Goal: Task Accomplishment & Management: Manage account settings

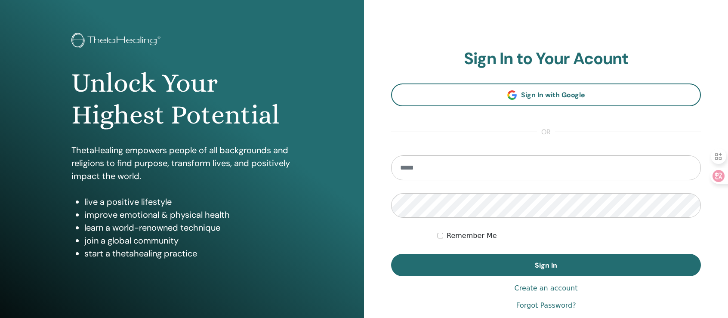
scroll to position [95, 0]
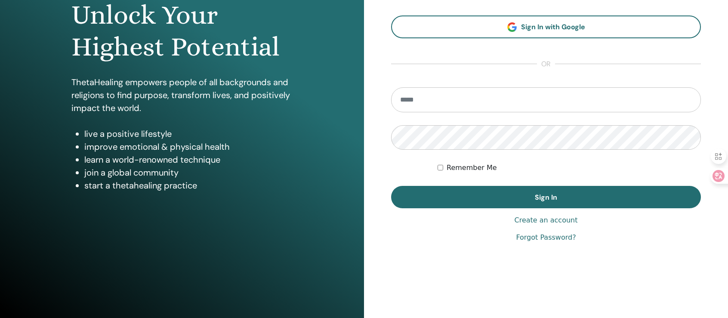
type input "**********"
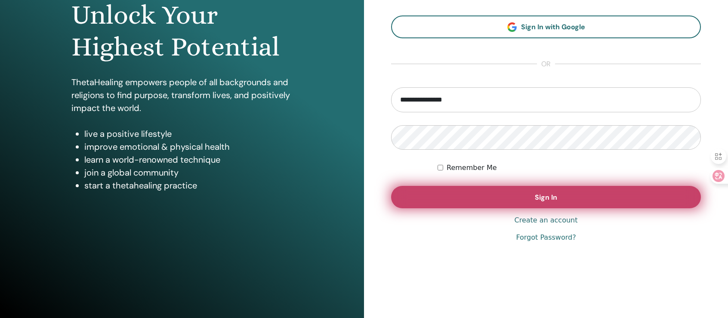
click at [565, 201] on button "Sign In" at bounding box center [546, 197] width 310 height 22
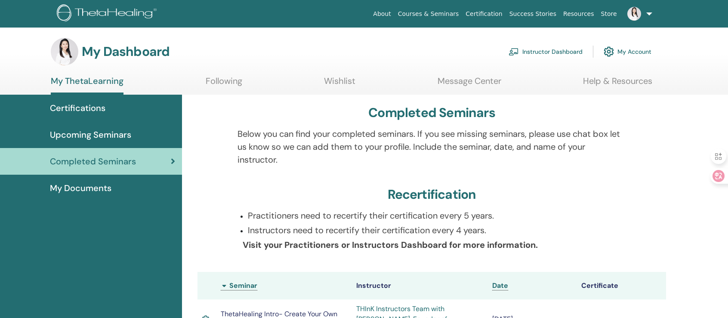
click at [648, 14] on link at bounding box center [638, 14] width 35 height 28
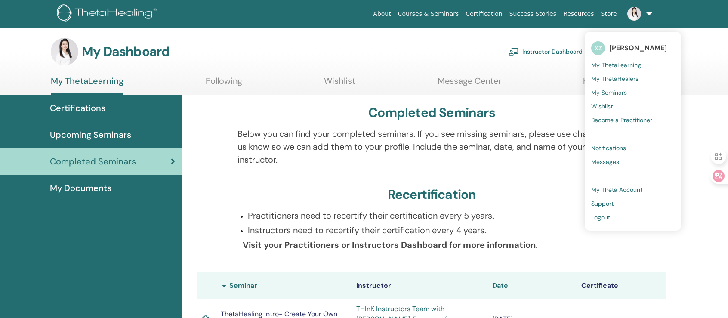
click at [648, 14] on link at bounding box center [638, 14] width 35 height 28
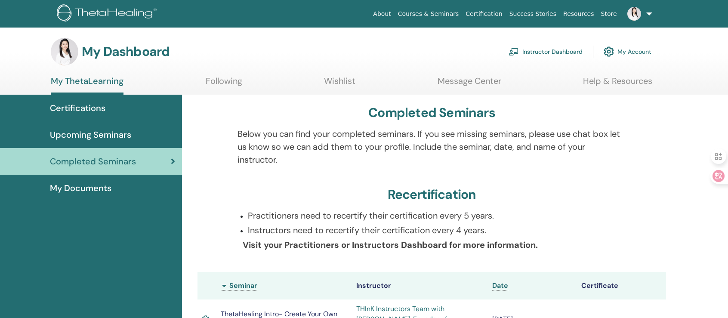
click at [539, 53] on link "Instructor Dashboard" at bounding box center [546, 51] width 74 height 19
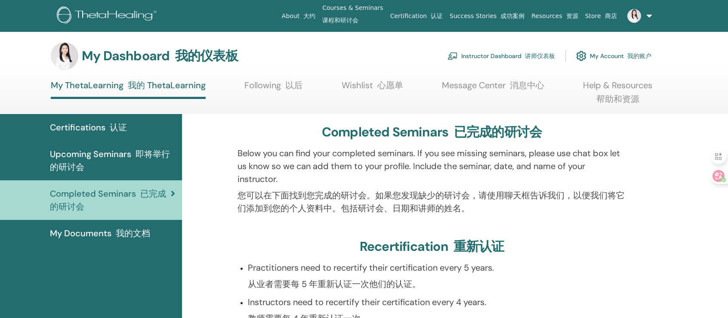
click at [549, 54] on font "讲师仪表板" at bounding box center [540, 56] width 30 height 8
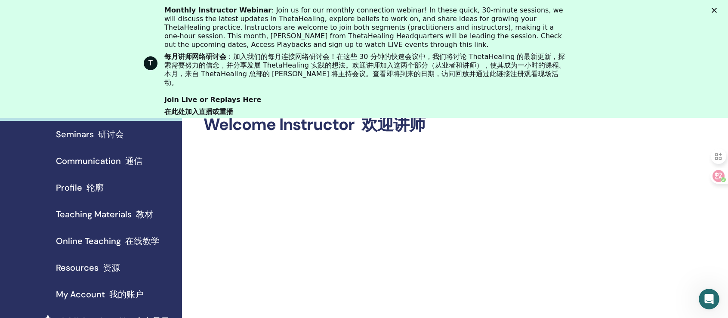
scroll to position [57, 0]
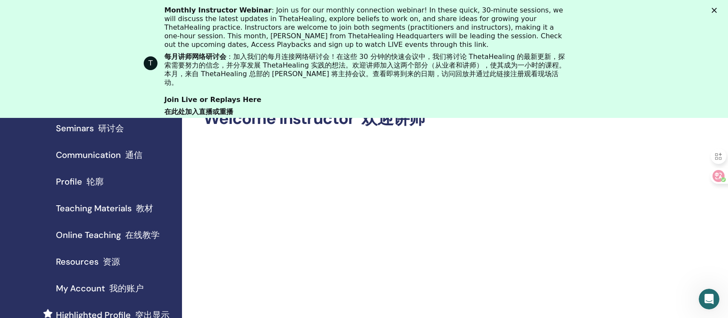
click at [146, 209] on font "教材" at bounding box center [144, 208] width 17 height 11
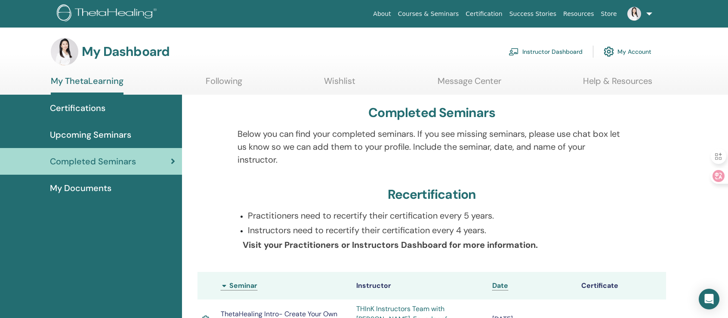
click at [106, 189] on span "My Documents" at bounding box center [81, 188] width 62 height 13
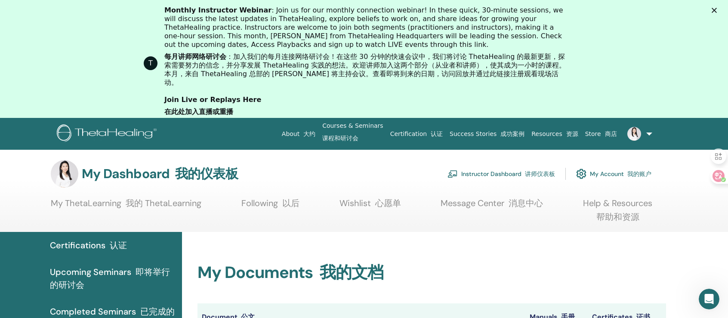
click at [632, 173] on font "我的账户" at bounding box center [639, 174] width 24 height 8
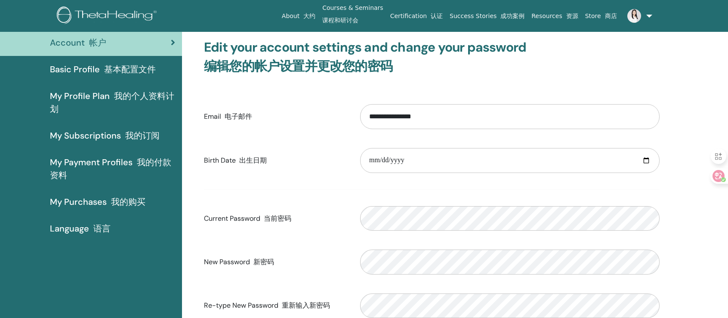
scroll to position [57, 0]
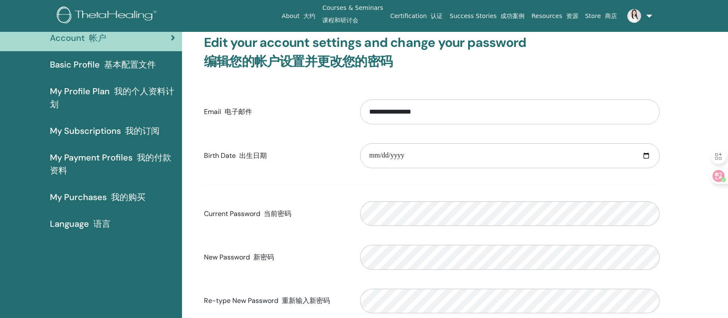
click at [148, 152] on font "我的付款资料" at bounding box center [110, 164] width 121 height 24
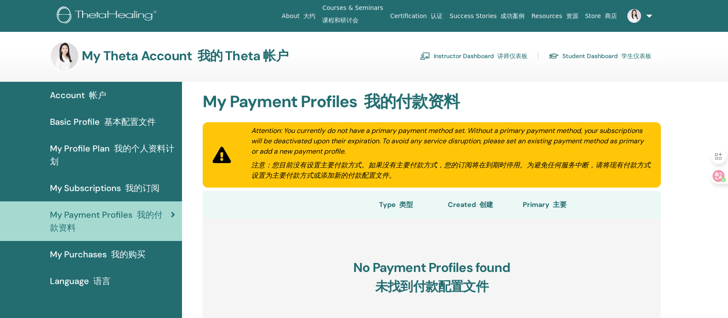
click at [574, 15] on font "资源" at bounding box center [572, 15] width 12 height 7
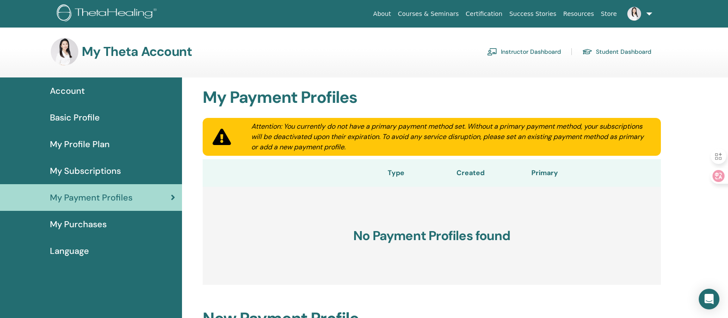
click at [535, 52] on link "Instructor Dashboard" at bounding box center [524, 52] width 74 height 14
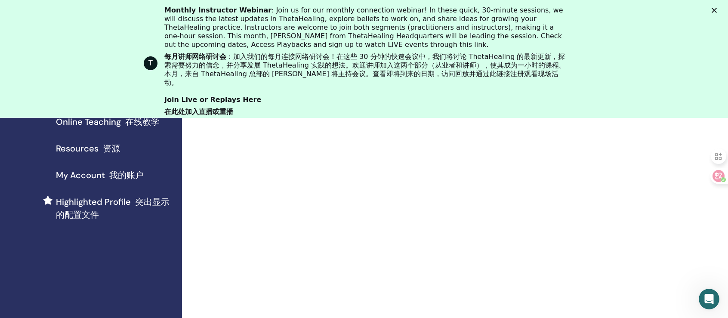
scroll to position [172, 0]
click at [111, 148] on font "资源" at bounding box center [111, 146] width 17 height 11
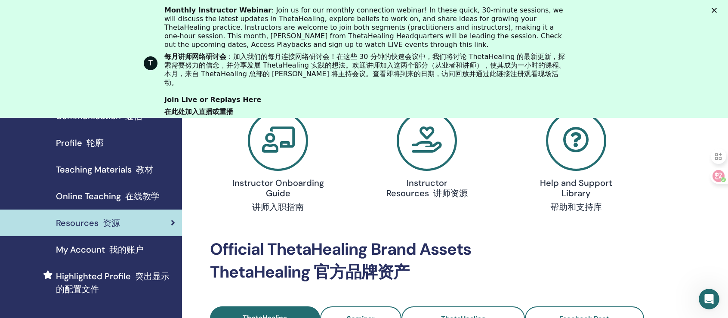
scroll to position [57, 0]
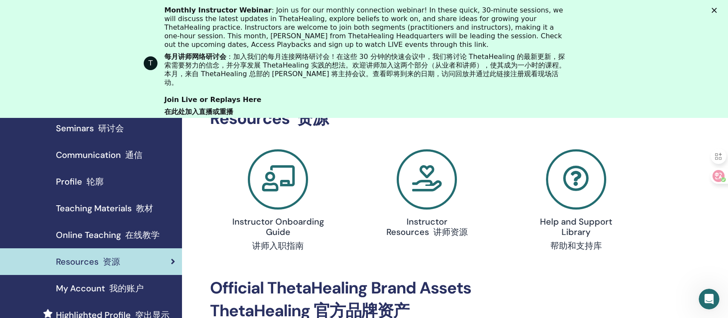
click at [448, 231] on font "讲师资源" at bounding box center [450, 231] width 34 height 11
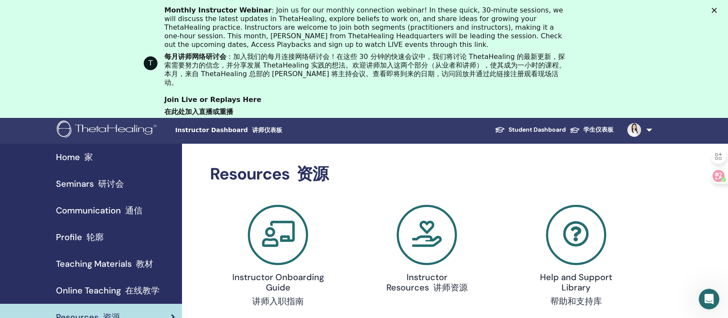
scroll to position [57, 0]
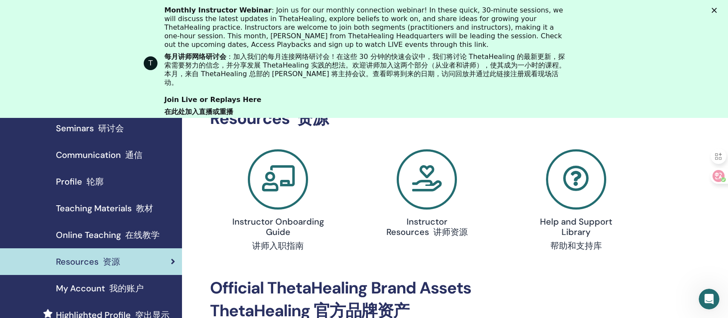
click at [143, 210] on font "教材" at bounding box center [144, 208] width 17 height 11
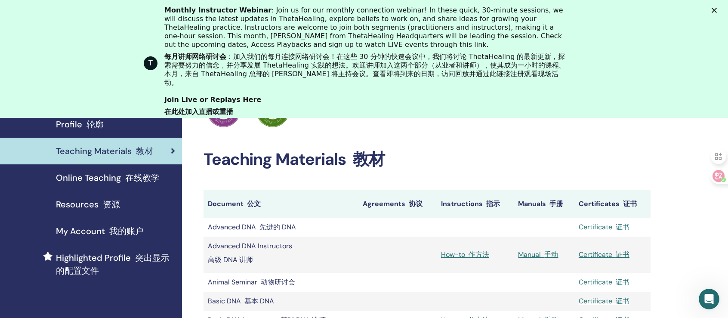
scroll to position [172, 0]
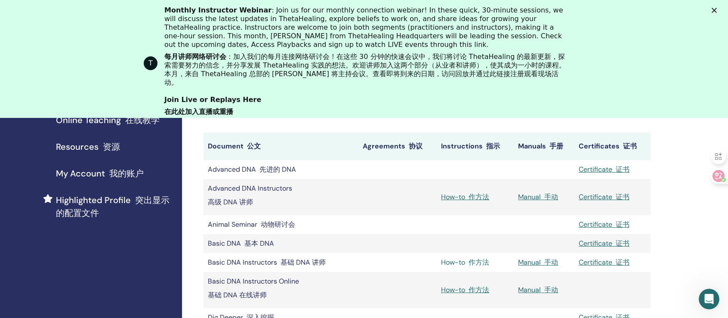
click at [458, 264] on link "How-to 作方法" at bounding box center [465, 262] width 48 height 9
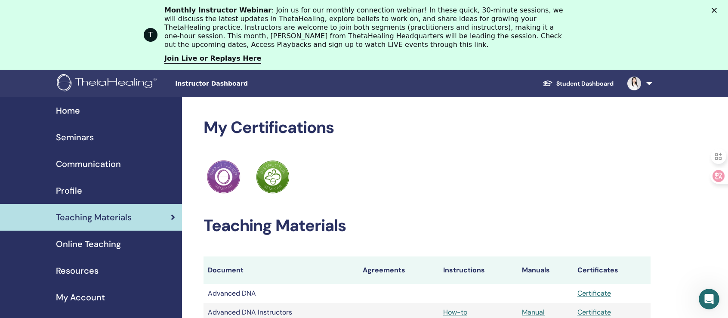
click at [81, 138] on span "Seminars" at bounding box center [75, 137] width 38 height 13
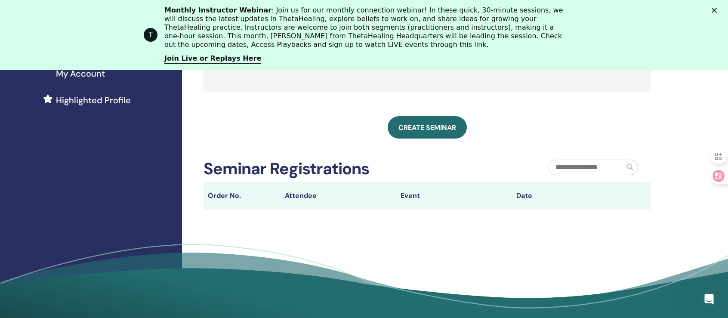
scroll to position [229, 0]
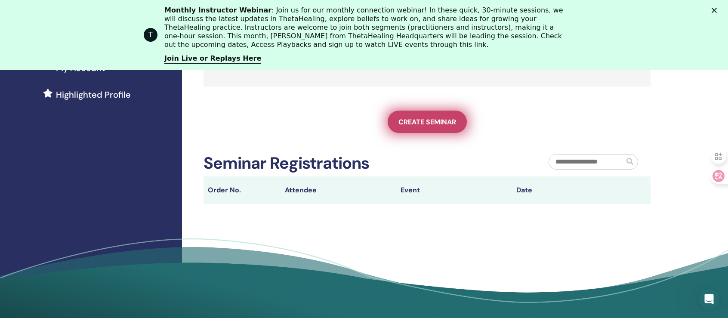
click at [421, 124] on span "Create seminar" at bounding box center [428, 121] width 58 height 9
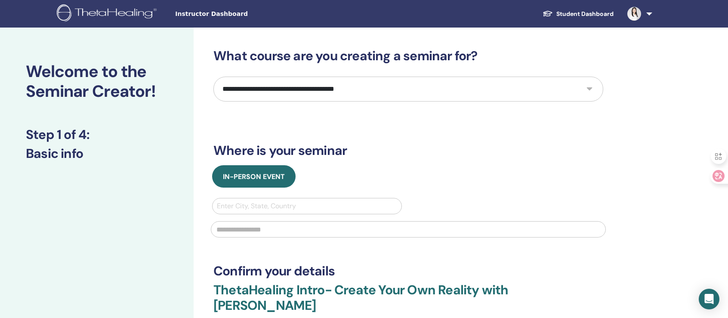
click at [584, 90] on select "**********" at bounding box center [408, 89] width 390 height 25
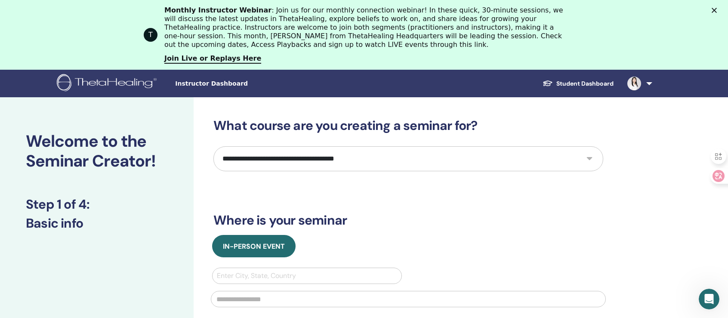
select select "*"
click at [213, 146] on select "**********" at bounding box center [408, 158] width 390 height 25
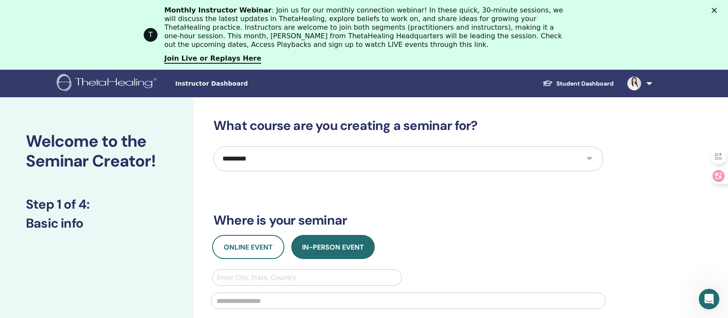
click at [447, 218] on h3 "Where is your seminar" at bounding box center [408, 220] width 390 height 15
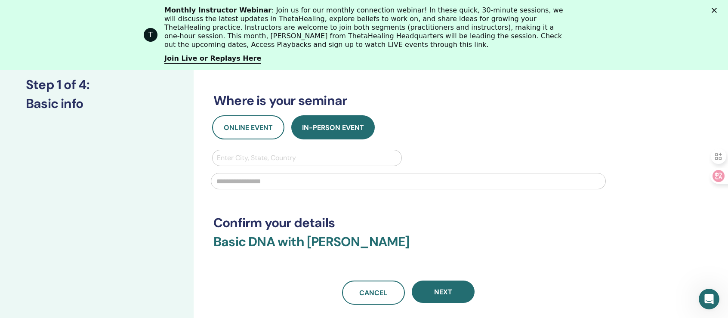
scroll to position [114, 0]
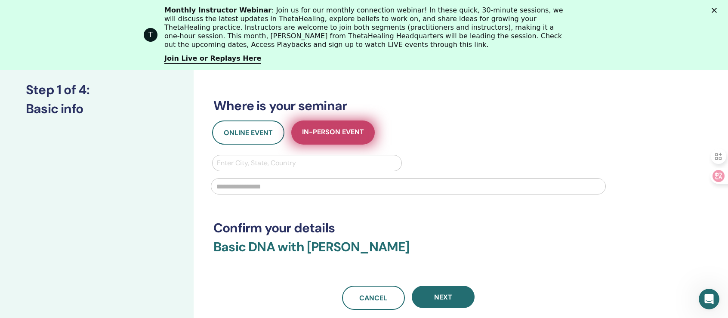
click at [339, 130] on span "In-Person Event" at bounding box center [333, 132] width 62 height 11
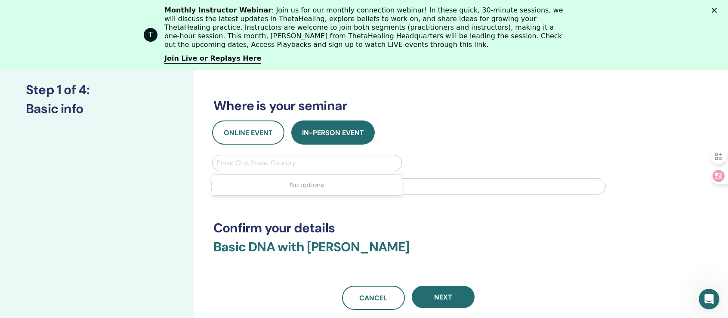
click at [300, 163] on div at bounding box center [307, 163] width 180 height 12
click at [306, 188] on div "No options" at bounding box center [307, 184] width 190 height 17
click at [475, 68] on div "T Monthly Instructor Webinar : Join us for our monthly connection webinar! In t…" at bounding box center [364, 35] width 728 height 70
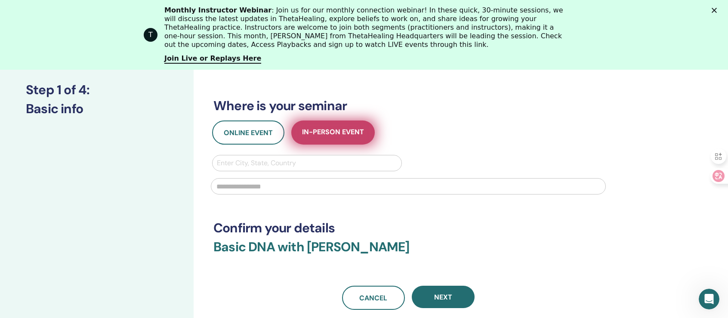
click at [330, 125] on button "In-Person Event" at bounding box center [332, 132] width 83 height 24
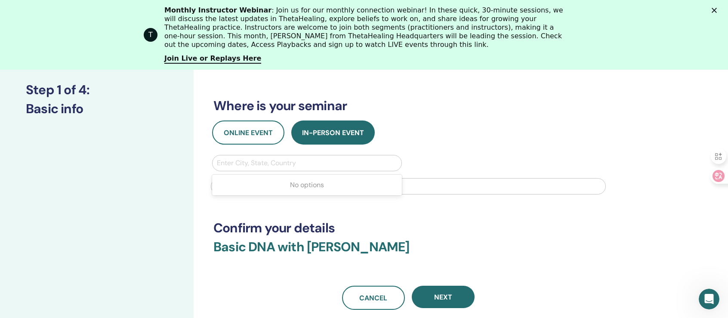
click at [282, 160] on div at bounding box center [307, 163] width 180 height 12
click at [307, 189] on div "No options" at bounding box center [307, 184] width 190 height 17
click at [307, 188] on div "No options" at bounding box center [307, 184] width 190 height 17
click at [468, 142] on div "Online Event In-Person Event" at bounding box center [408, 132] width 403 height 24
click at [274, 164] on div at bounding box center [307, 163] width 180 height 12
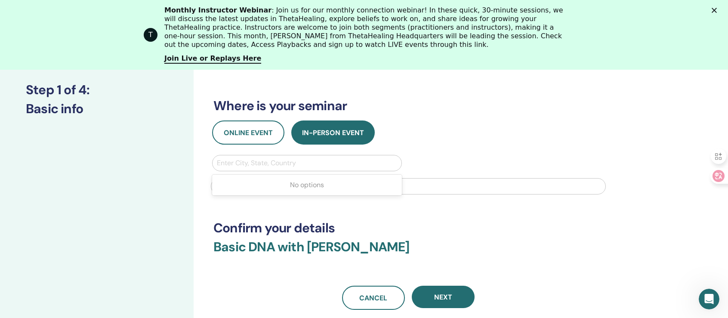
drag, startPoint x: 494, startPoint y: 154, endPoint x: 485, endPoint y: 155, distance: 9.1
click at [494, 154] on div "Online Event In-Person Event Use Up and Down to choose options, press Enter to …" at bounding box center [408, 159] width 403 height 79
click at [347, 166] on div at bounding box center [307, 163] width 180 height 12
click at [428, 148] on div "Online Event In-Person Event Use Up and Down to choose options, press Enter to …" at bounding box center [408, 159] width 403 height 79
click at [370, 166] on div at bounding box center [307, 163] width 180 height 12
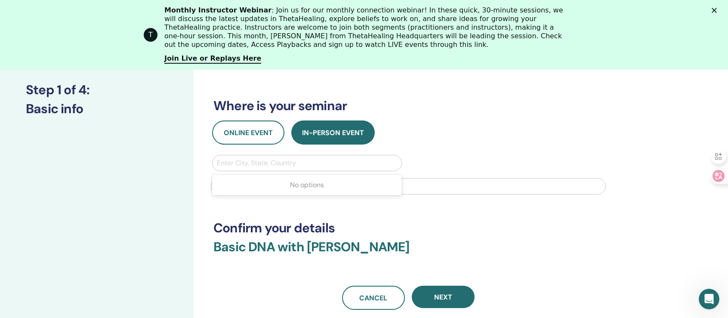
click at [460, 140] on div "Online Event In-Person Event" at bounding box center [408, 132] width 403 height 24
click at [370, 188] on input "text" at bounding box center [408, 186] width 395 height 16
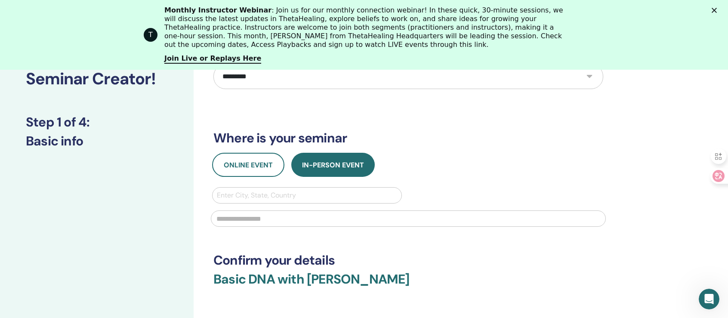
scroll to position [0, 0]
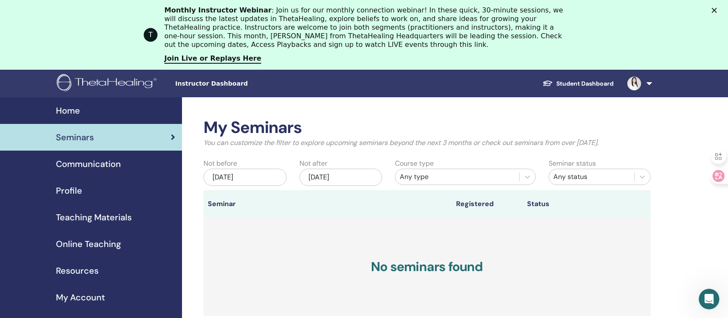
click at [126, 215] on span "Teaching Materials" at bounding box center [94, 217] width 76 height 13
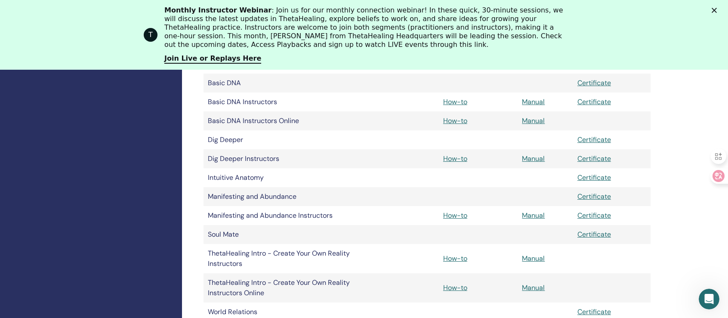
scroll to position [229, 0]
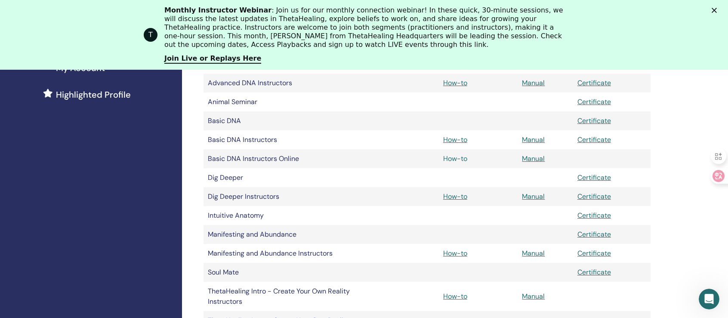
click at [454, 159] on link "How-to" at bounding box center [455, 158] width 24 height 9
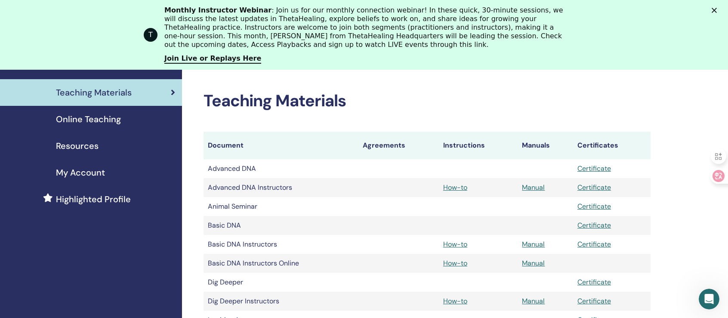
scroll to position [159, 0]
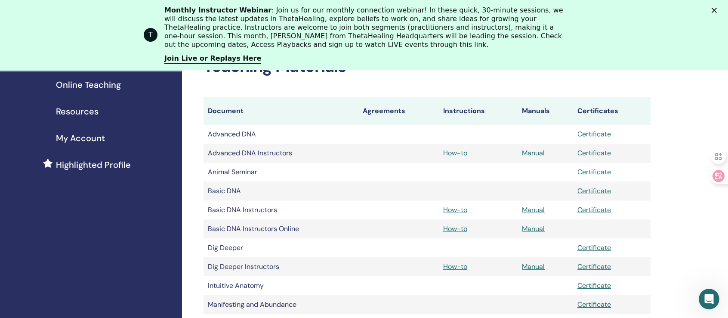
click at [726, 101] on div "My Certifications ThetaHealing Practitioner ThetaHealing Instructor Teaching Ma…" at bounding box center [455, 291] width 546 height 707
click at [601, 210] on link "Certificate" at bounding box center [595, 209] width 34 height 9
click at [533, 211] on link "Manual" at bounding box center [533, 209] width 23 height 9
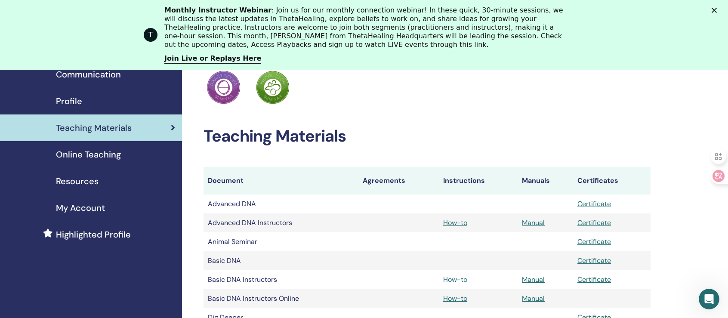
click at [454, 281] on link "How-to" at bounding box center [455, 279] width 24 height 9
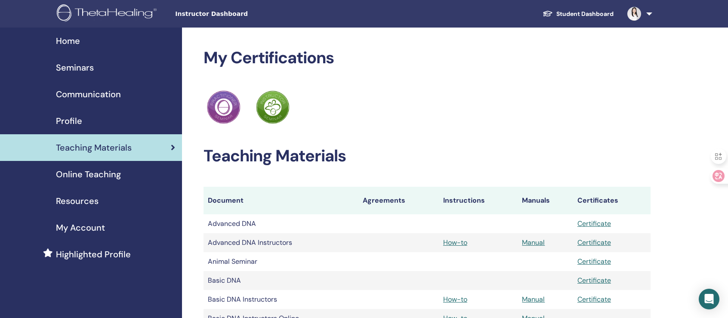
click at [137, 12] on img at bounding box center [108, 13] width 103 height 19
click at [106, 175] on span "Online Teaching" at bounding box center [88, 174] width 65 height 13
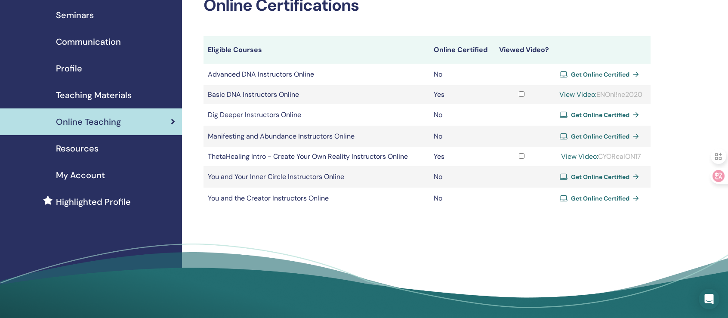
scroll to position [57, 0]
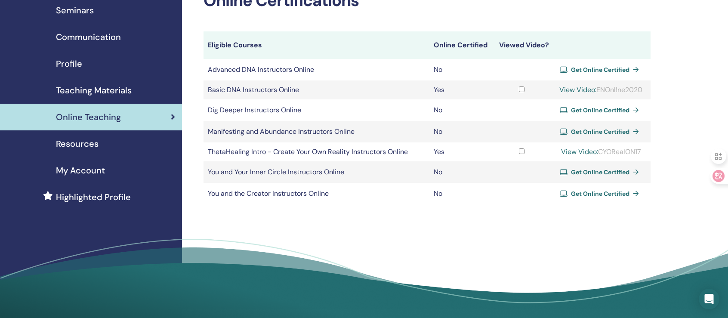
click at [579, 87] on link "View Video:" at bounding box center [577, 89] width 37 height 9
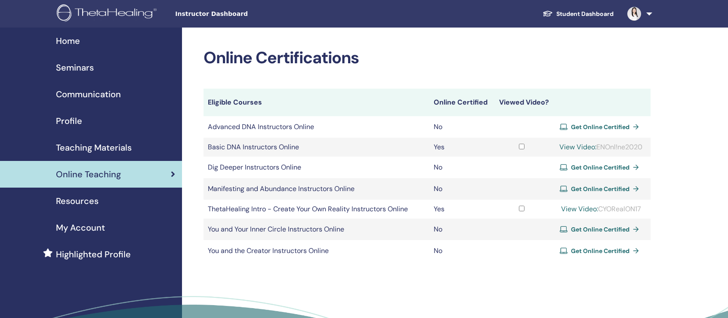
scroll to position [57, 0]
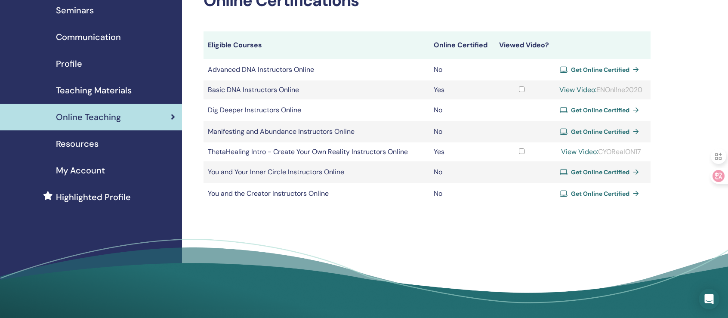
click at [124, 88] on span "Teaching Materials" at bounding box center [94, 90] width 76 height 13
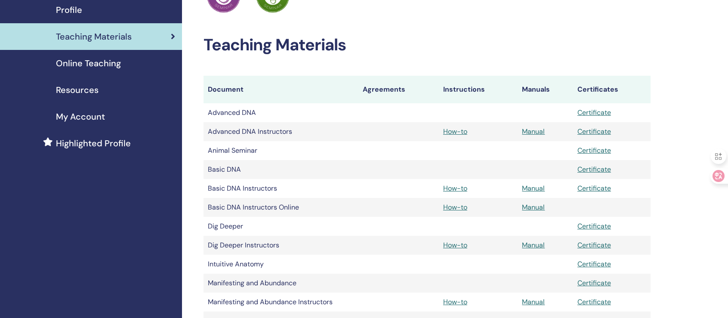
scroll to position [114, 0]
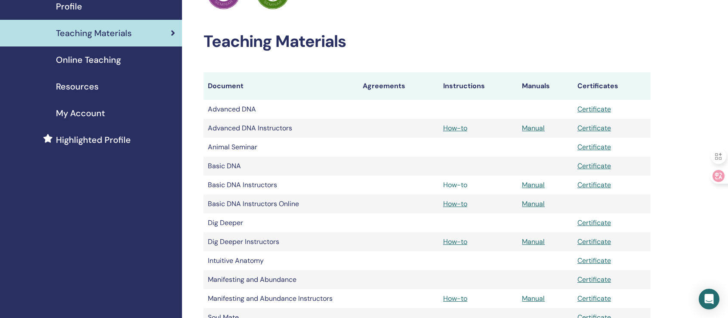
click at [458, 185] on link "How-to" at bounding box center [455, 184] width 24 height 9
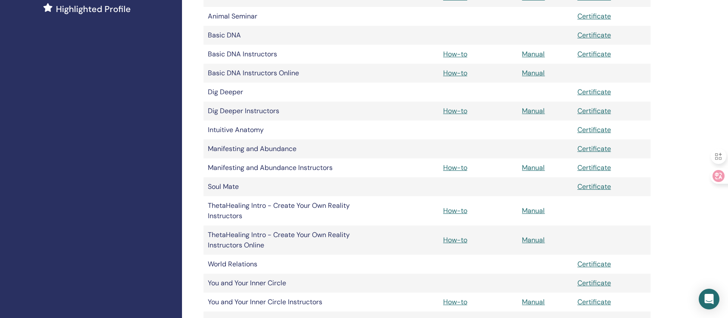
scroll to position [156, 0]
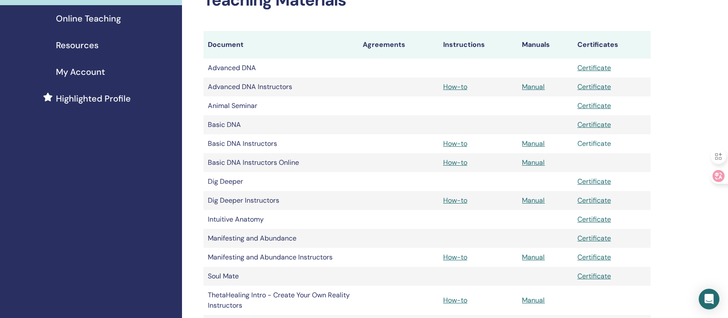
click at [593, 145] on link "Certificate" at bounding box center [595, 143] width 34 height 9
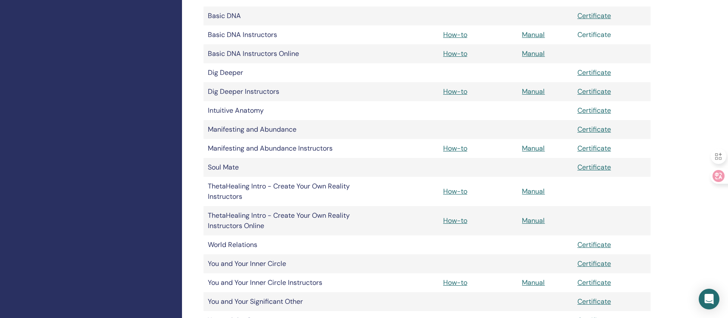
scroll to position [270, 0]
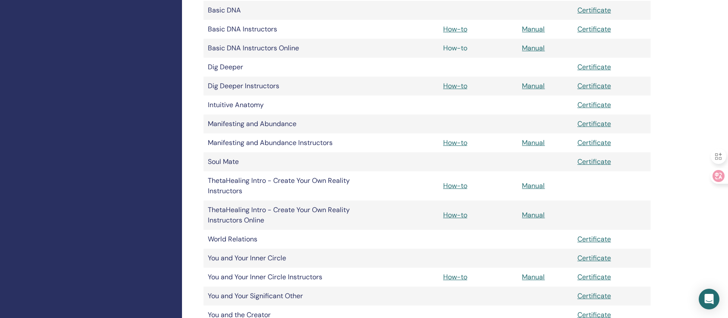
click at [461, 48] on link "How-to" at bounding box center [455, 47] width 24 height 9
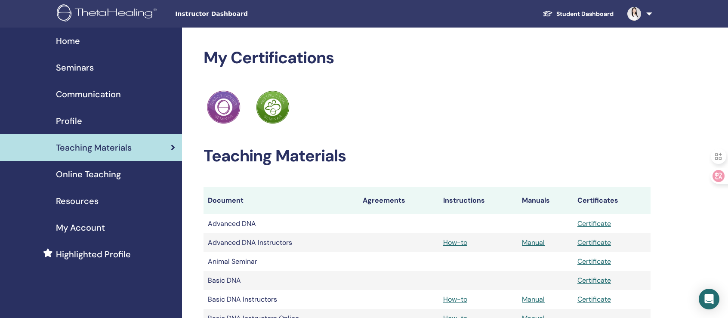
scroll to position [270, 0]
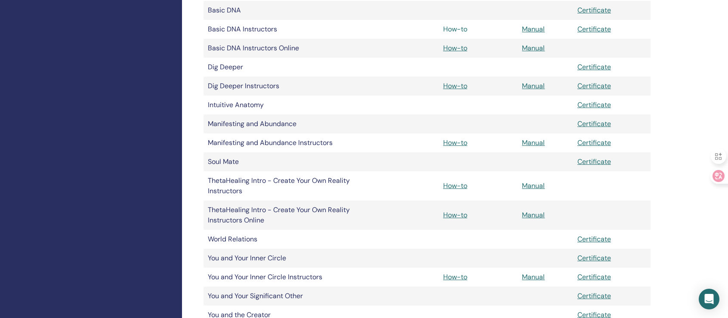
click at [457, 30] on link "How-to" at bounding box center [455, 29] width 24 height 9
